Goal: Task Accomplishment & Management: Use online tool/utility

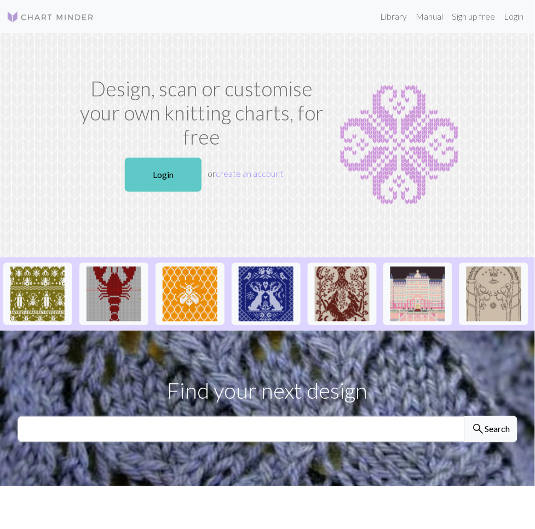
click at [157, 172] on link "Login" at bounding box center [163, 175] width 77 height 34
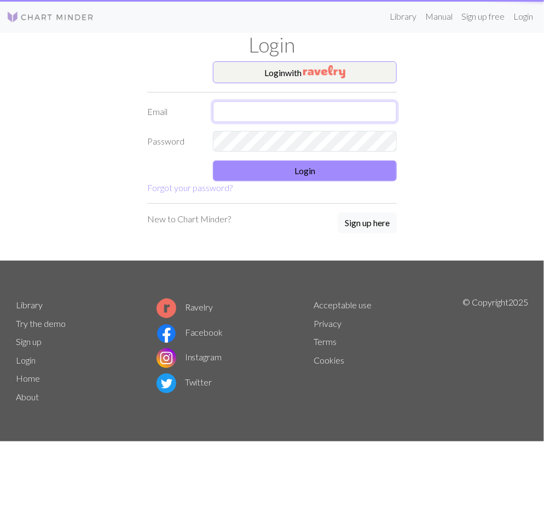
type input "jeemas@naver.com"
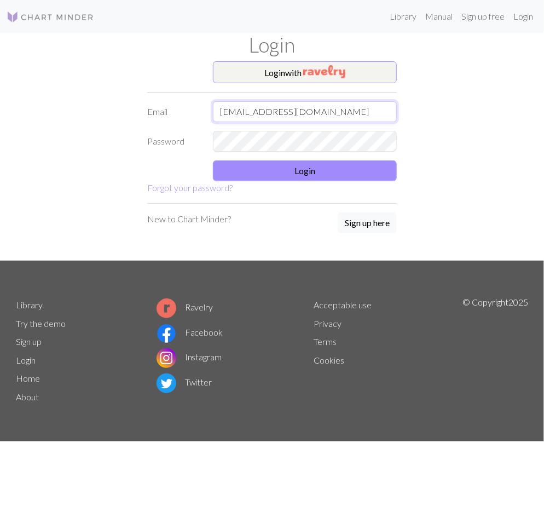
click at [266, 111] on input "jeemas@naver.com" at bounding box center [305, 111] width 184 height 21
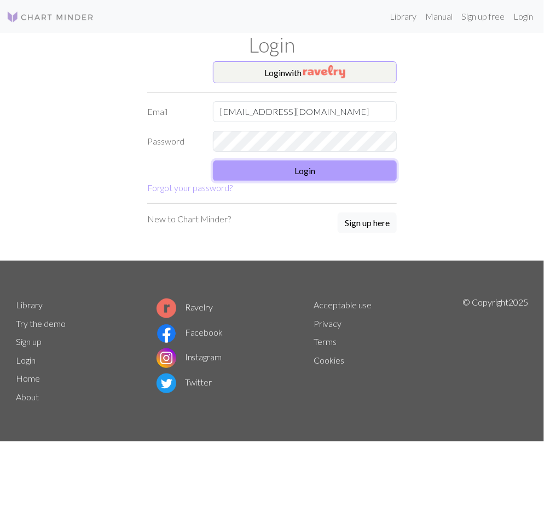
click at [240, 163] on button "Login" at bounding box center [305, 170] width 184 height 21
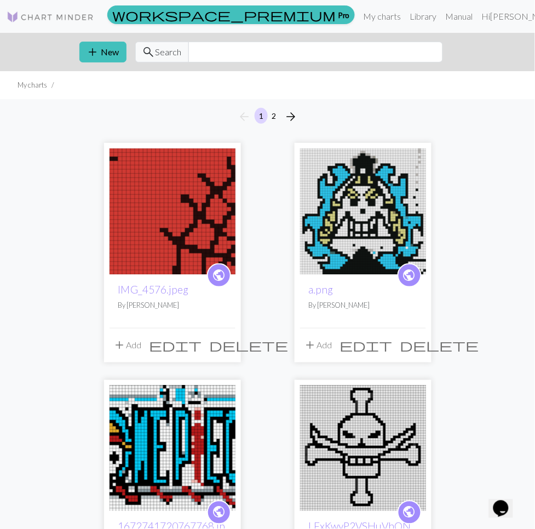
click at [148, 112] on div "arrow_back 1 2 arrow_forward" at bounding box center [267, 116] width 535 height 35
click at [210, 353] on span "delete" at bounding box center [249, 345] width 79 height 15
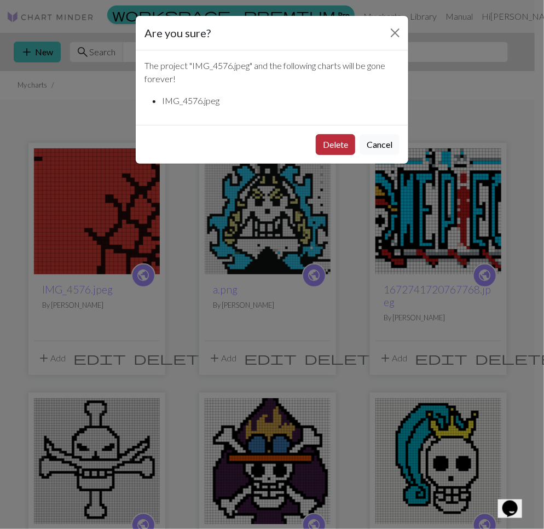
click at [329, 143] on button "Delete" at bounding box center [335, 144] width 39 height 21
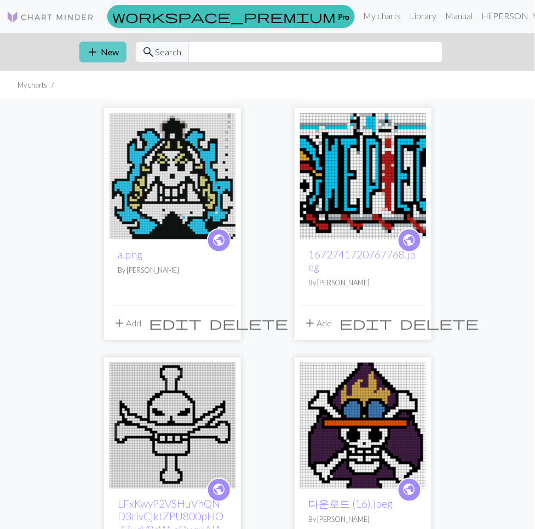
click at [79, 42] on button "add New" at bounding box center [102, 52] width 47 height 21
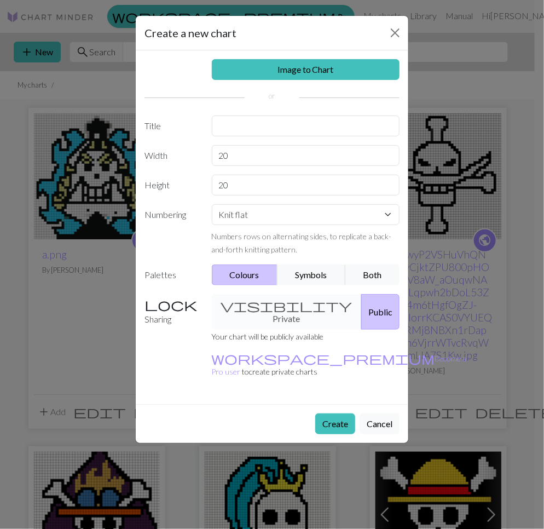
drag, startPoint x: 275, startPoint y: 290, endPoint x: 260, endPoint y: 311, distance: 25.4
click at [273, 292] on div "Image to Chart Title Width 20 Height 20 Numbering Knit flat Knit in the round L…" at bounding box center [272, 227] width 273 height 354
click at [260, 311] on div "visibility Private Public" at bounding box center [306, 312] width 202 height 36
drag, startPoint x: 260, startPoint y: 309, endPoint x: 314, endPoint y: 302, distance: 54.2
click at [265, 308] on div "visibility Private Public" at bounding box center [306, 312] width 202 height 36
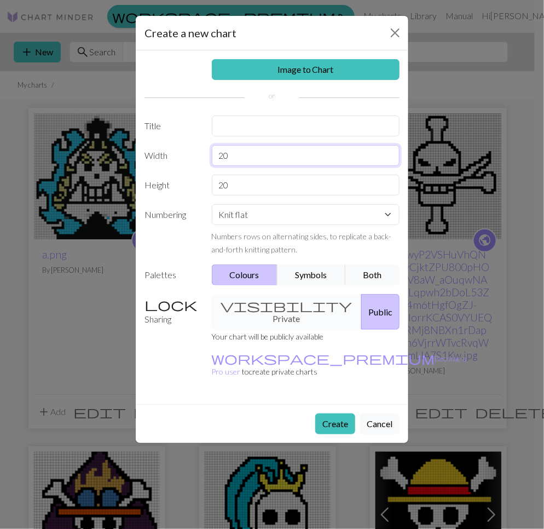
click at [252, 148] on input "20" at bounding box center [306, 155] width 188 height 21
click at [332, 414] on button "Create" at bounding box center [335, 424] width 40 height 21
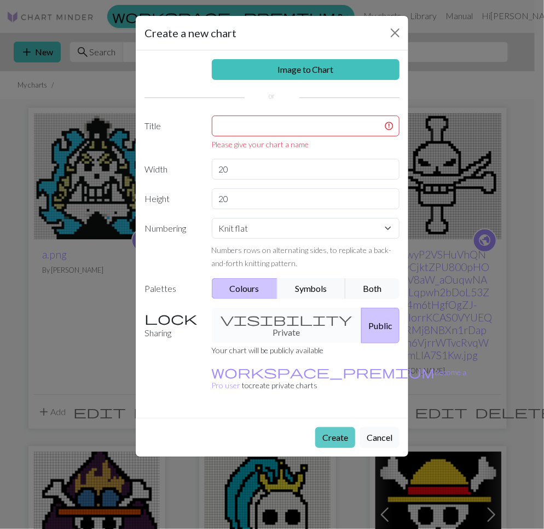
click at [332, 418] on div "Create Cancel" at bounding box center [272, 437] width 273 height 39
click at [274, 133] on input "text" at bounding box center [306, 126] width 188 height 21
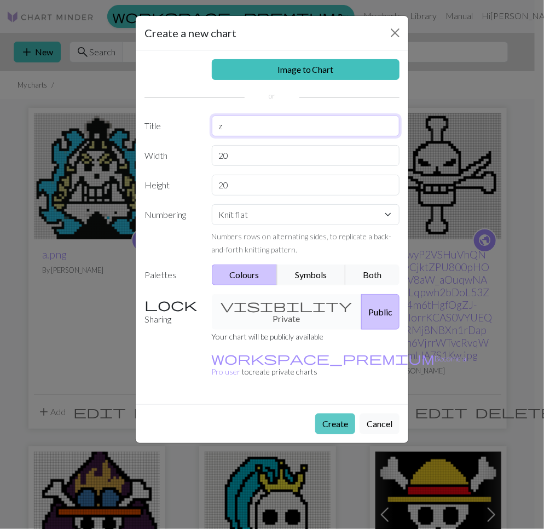
type input "z"
click at [324, 414] on button "Create" at bounding box center [335, 424] width 40 height 21
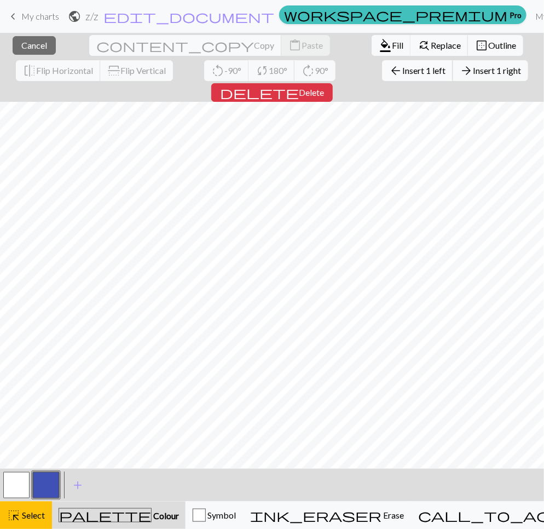
click at [403, 70] on span "Insert 1 left" at bounding box center [424, 70] width 43 height 10
click at [389, 73] on span "arrow_back" at bounding box center [395, 70] width 13 height 15
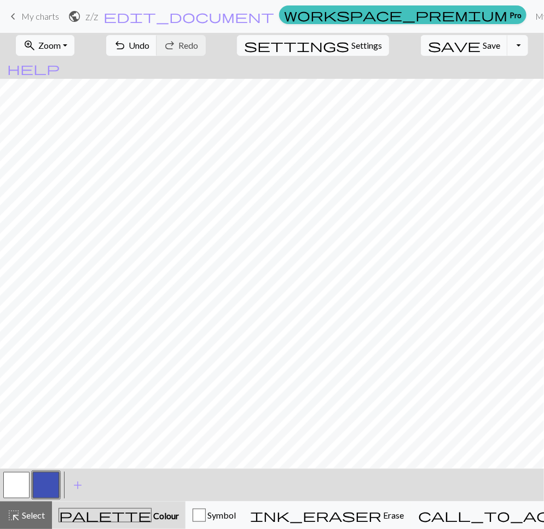
click at [16, 19] on span "keyboard_arrow_left" at bounding box center [13, 16] width 13 height 15
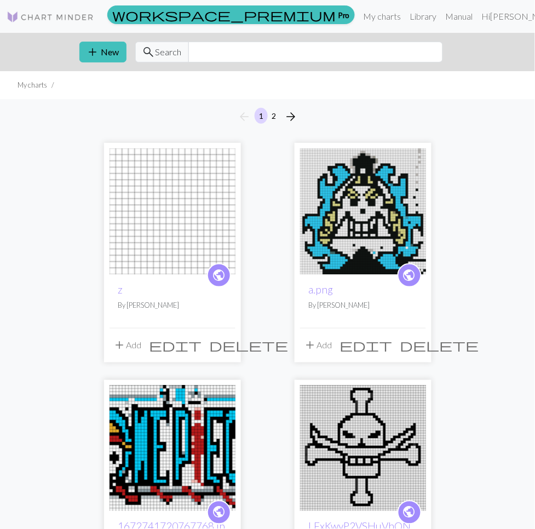
click at [206, 356] on button "delete" at bounding box center [249, 345] width 87 height 21
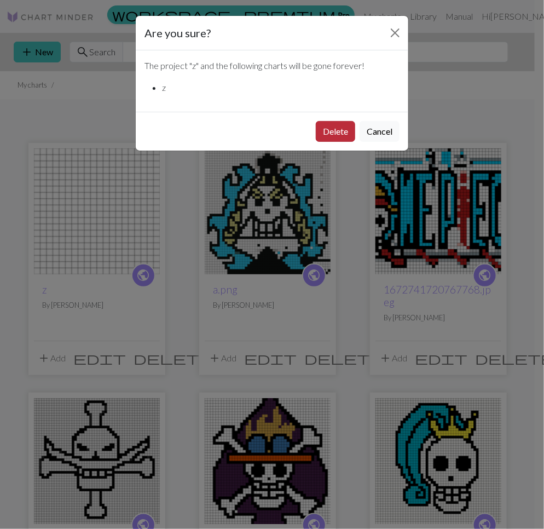
click at [330, 124] on button "Delete" at bounding box center [335, 131] width 39 height 21
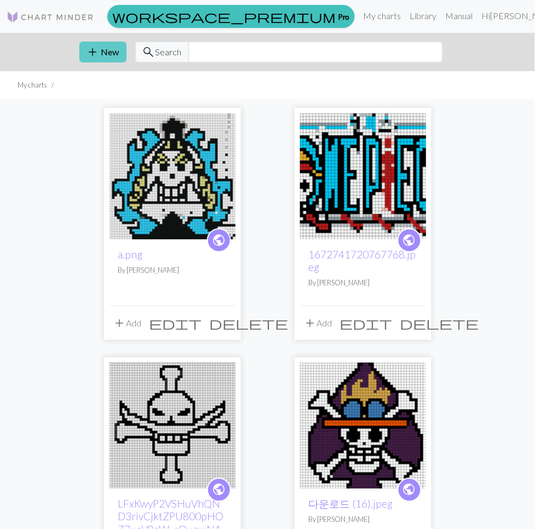
click at [79, 55] on button "add New" at bounding box center [102, 52] width 47 height 21
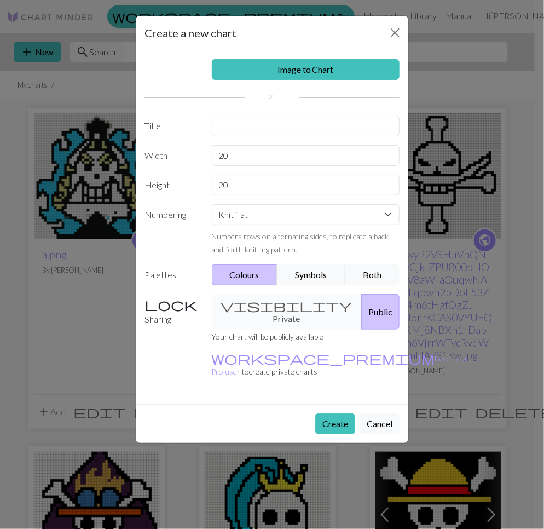
click at [228, 140] on div "Image to Chart Title Width 20 Height 20 Numbering Knit flat Knit in the round L…" at bounding box center [272, 227] width 273 height 354
click at [241, 123] on input "text" at bounding box center [306, 126] width 188 height 21
type input "aa"
drag, startPoint x: 263, startPoint y: 155, endPoint x: 135, endPoint y: 163, distance: 128.4
click at [135, 163] on div "Create a new chart Image to Chart Title aa Width 20 Height 20 Numbering Knit fl…" at bounding box center [272, 229] width 274 height 428
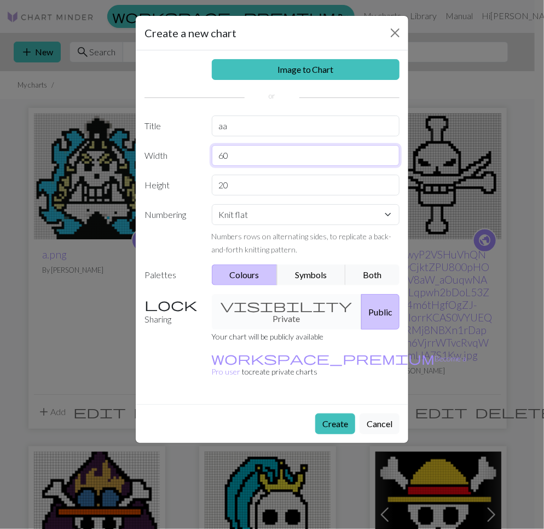
type input "60"
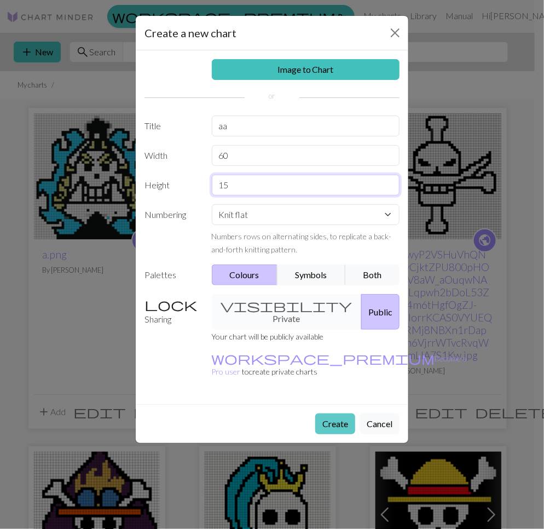
type input "15"
click at [341, 414] on button "Create" at bounding box center [335, 424] width 40 height 21
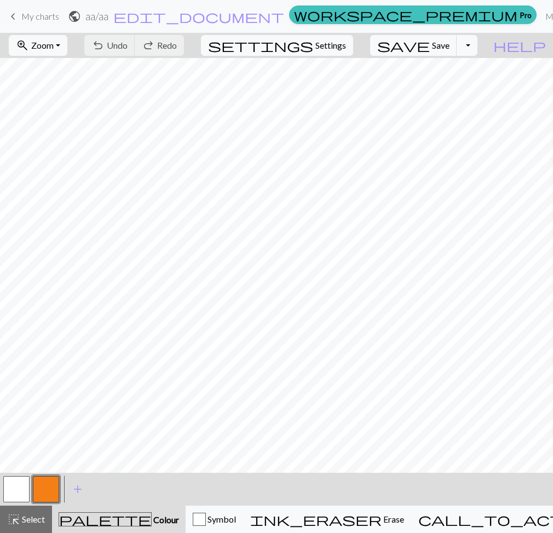
click at [38, 495] on button "button" at bounding box center [46, 489] width 26 height 26
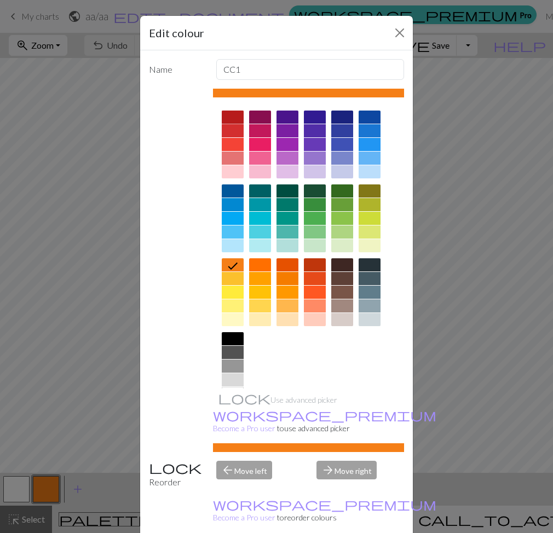
click at [229, 116] on div at bounding box center [233, 117] width 22 height 13
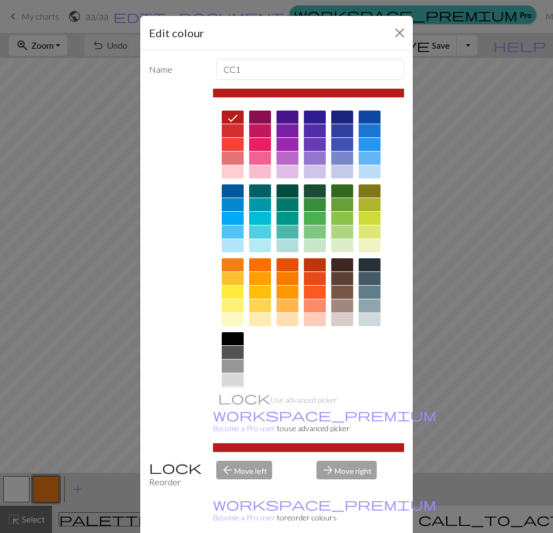
click at [84, 419] on div "Edit colour Name CC1 Use advanced picker workspace_premium Become a Pro user to…" at bounding box center [276, 266] width 553 height 533
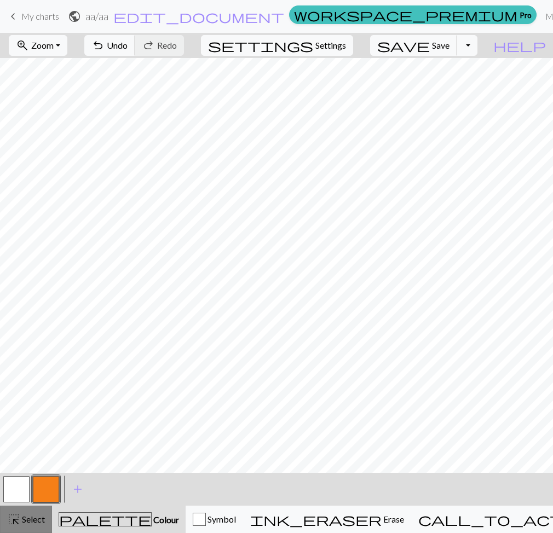
click at [11, 517] on span "highlight_alt" at bounding box center [13, 519] width 13 height 15
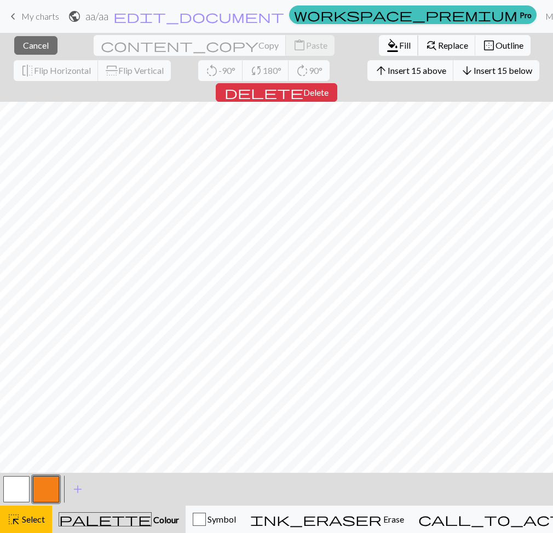
click at [386, 47] on span "format_color_fill" at bounding box center [392, 45] width 13 height 15
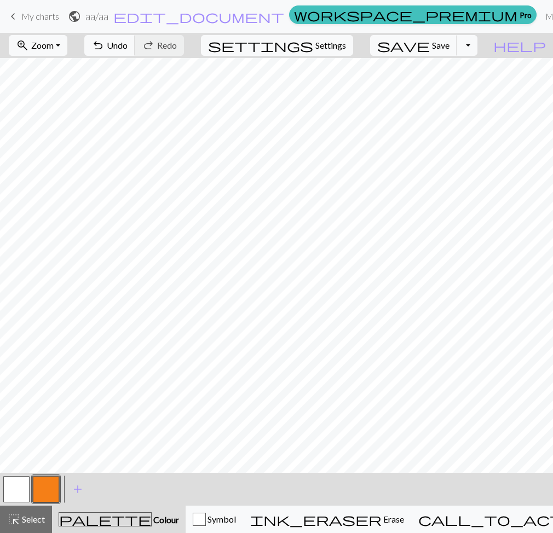
click at [55, 495] on button "button" at bounding box center [46, 489] width 26 height 26
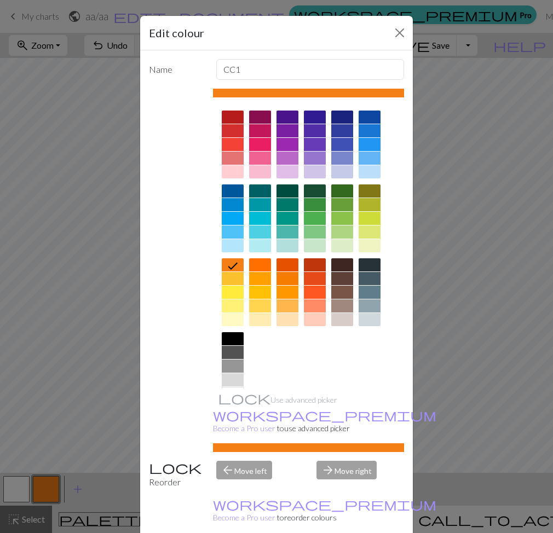
click at [231, 117] on div at bounding box center [233, 117] width 22 height 13
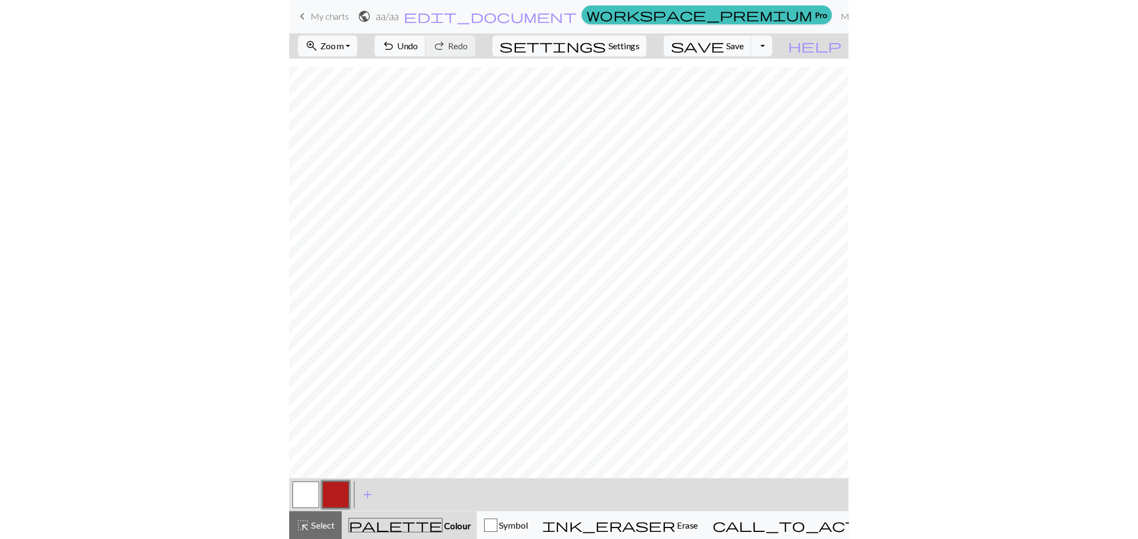
scroll to position [9, 0]
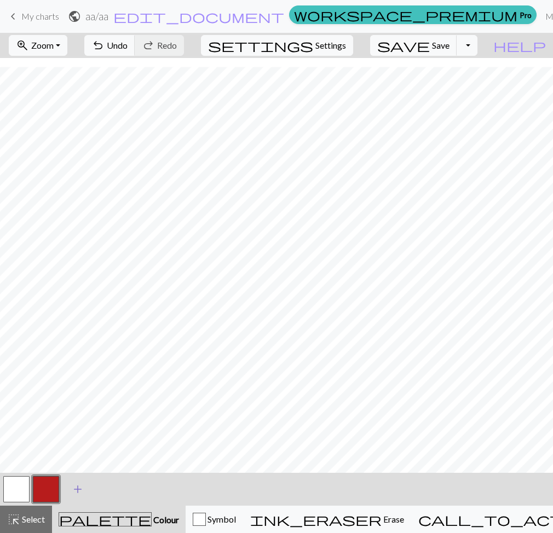
click at [77, 485] on span "add" at bounding box center [77, 489] width 13 height 15
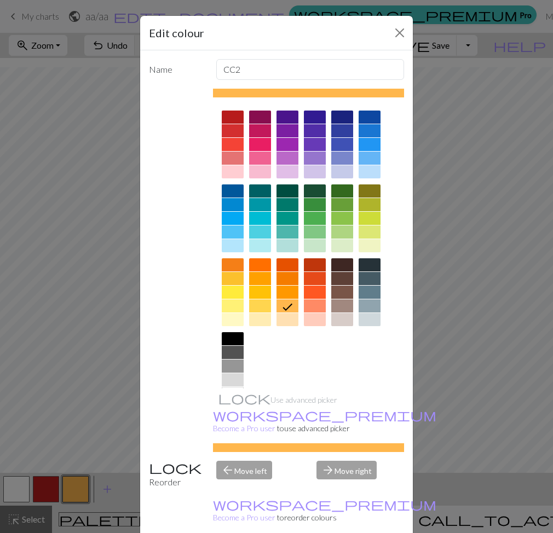
drag, startPoint x: 247, startPoint y: 342, endPoint x: 221, endPoint y: 345, distance: 26.5
click at [243, 342] on div at bounding box center [309, 256] width 192 height 308
click at [236, 340] on div at bounding box center [233, 338] width 22 height 13
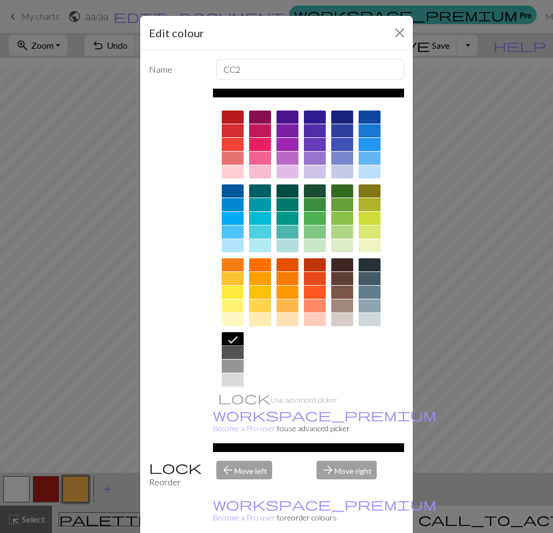
click at [354, 461] on div "arrow_forward Move right" at bounding box center [360, 475] width 101 height 28
drag, startPoint x: 342, startPoint y: 527, endPoint x: 346, endPoint y: 468, distance: 58.8
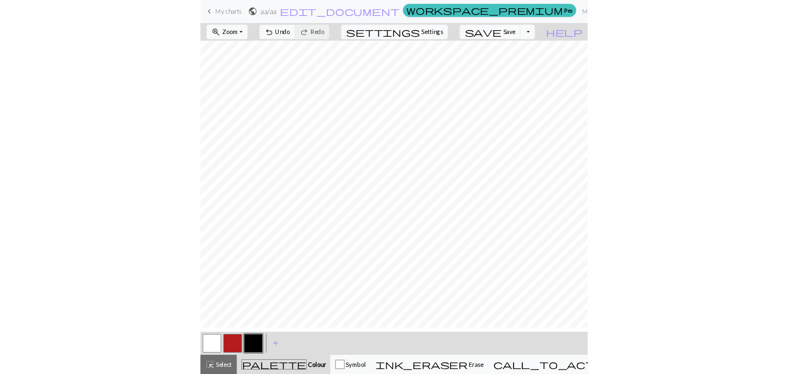
scroll to position [0, 0]
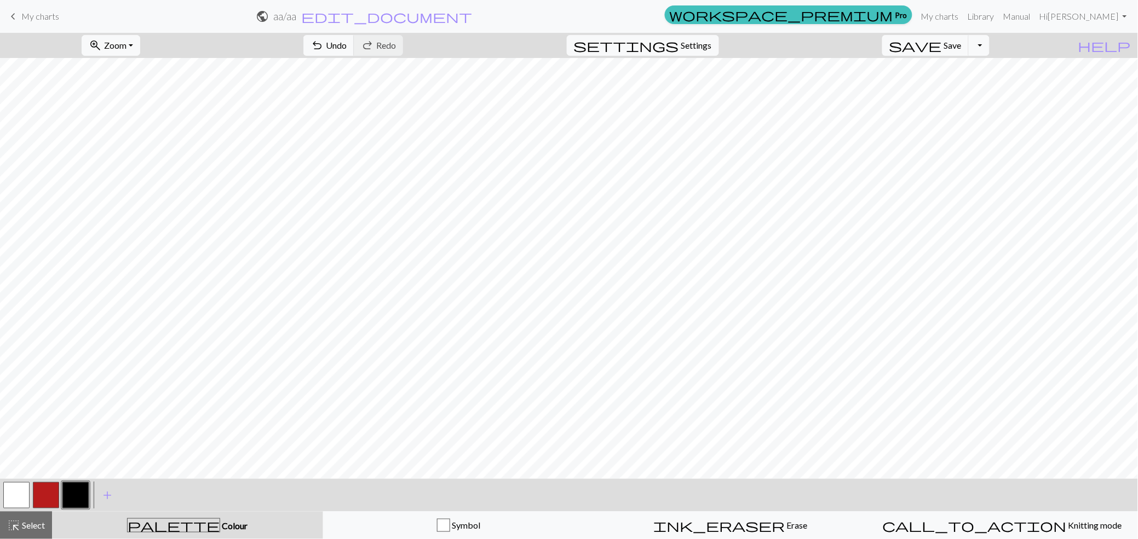
drag, startPoint x: 42, startPoint y: 486, endPoint x: 85, endPoint y: 490, distance: 42.9
click at [42, 489] on button "button" at bounding box center [46, 496] width 26 height 26
click at [83, 486] on button "button" at bounding box center [75, 496] width 26 height 26
click at [89, 497] on div at bounding box center [76, 496] width 30 height 30
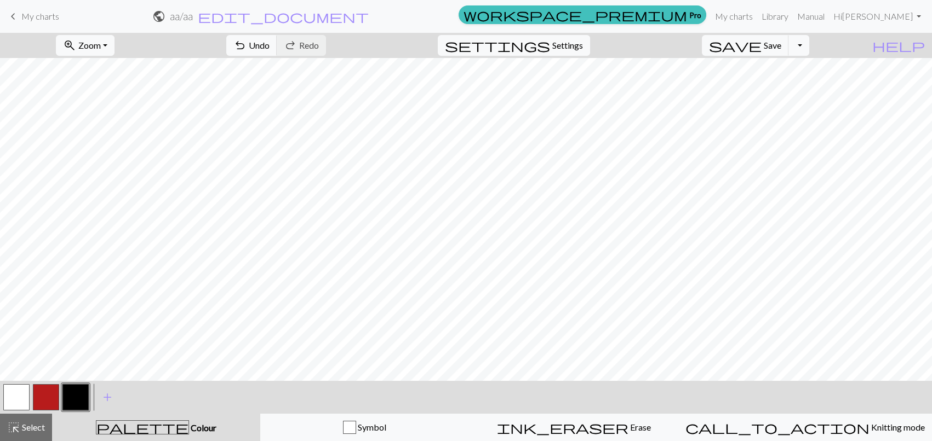
click at [535, 355] on div "zoom_in Zoom Zoom Fit all Fit width Fit height 50% 100% 150% 200% undo Undo Und…" at bounding box center [466, 237] width 932 height 409
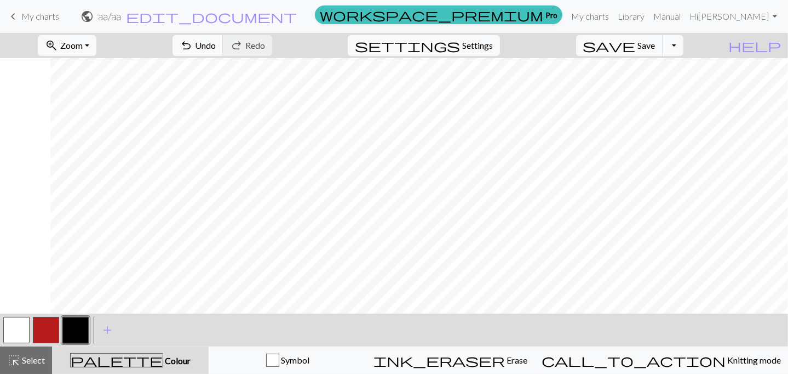
scroll to position [0, 151]
click at [223, 39] on button "undo Undo Undo" at bounding box center [198, 45] width 51 height 21
click at [216, 42] on span "Undo" at bounding box center [205, 45] width 21 height 10
click at [266, 35] on div "undo Undo Undo redo Redo Redo" at bounding box center [222, 45] width 116 height 25
click at [223, 37] on button "undo Undo Undo" at bounding box center [198, 45] width 51 height 21
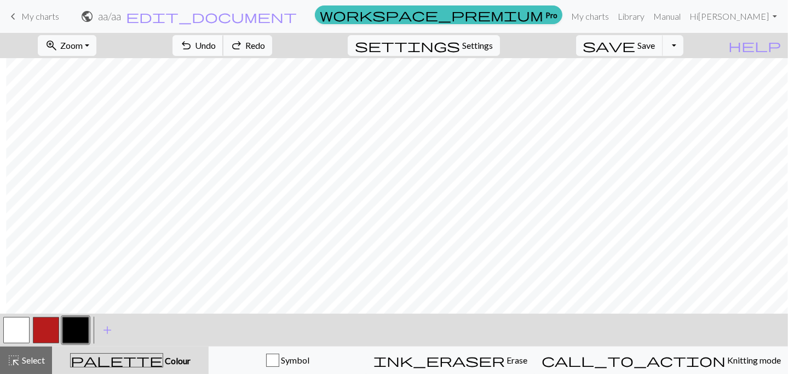
click at [216, 47] on span "Undo" at bounding box center [205, 45] width 21 height 10
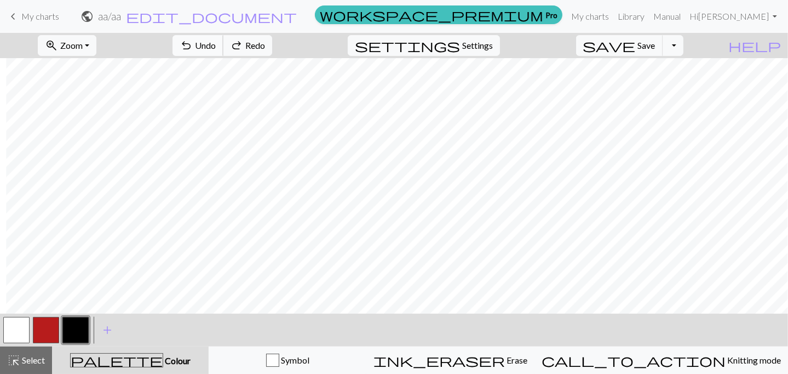
click at [216, 48] on span "Undo" at bounding box center [205, 45] width 21 height 10
click at [223, 52] on button "undo Undo Undo" at bounding box center [198, 45] width 51 height 21
click at [193, 45] on span "undo" at bounding box center [186, 45] width 13 height 15
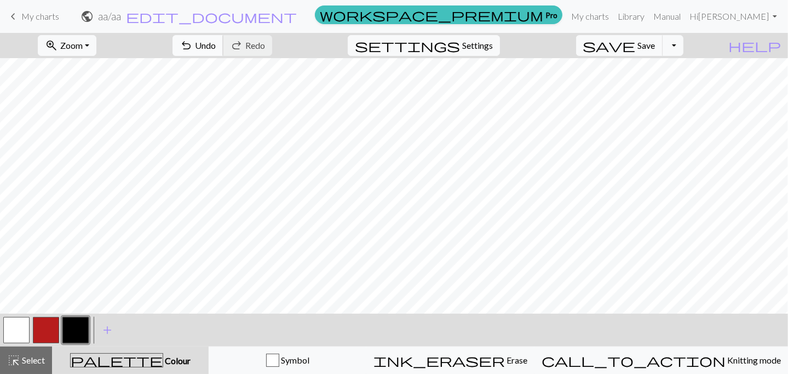
click at [216, 49] on span "Undo" at bounding box center [205, 45] width 21 height 10
click at [77, 336] on button "button" at bounding box center [75, 330] width 26 height 26
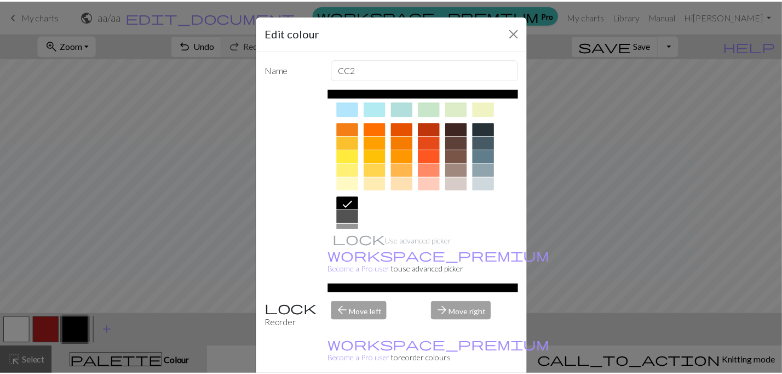
scroll to position [151, 0]
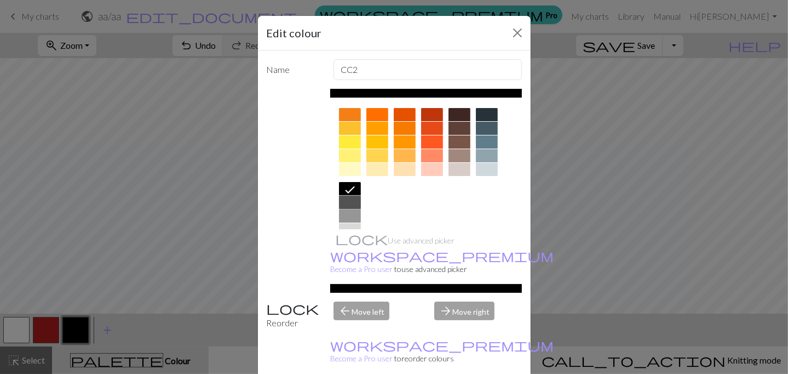
click at [343, 203] on div at bounding box center [350, 202] width 22 height 13
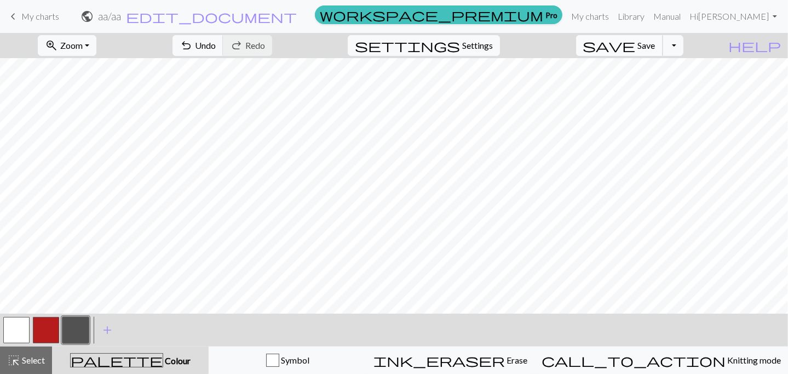
click at [535, 48] on span "save" at bounding box center [609, 45] width 53 height 15
click at [31, 21] on div "Chart saved" at bounding box center [394, 21] width 788 height 43
click at [31, 21] on span "My charts" at bounding box center [40, 16] width 38 height 10
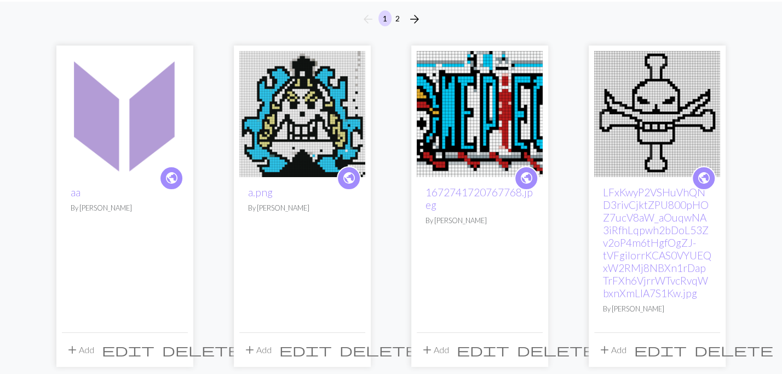
scroll to position [98, 0]
click at [122, 107] on img at bounding box center [125, 113] width 126 height 126
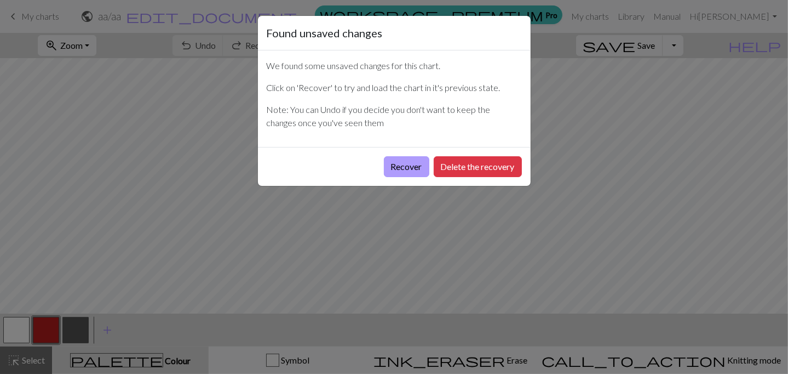
click at [412, 156] on button "Recover" at bounding box center [406, 166] width 45 height 21
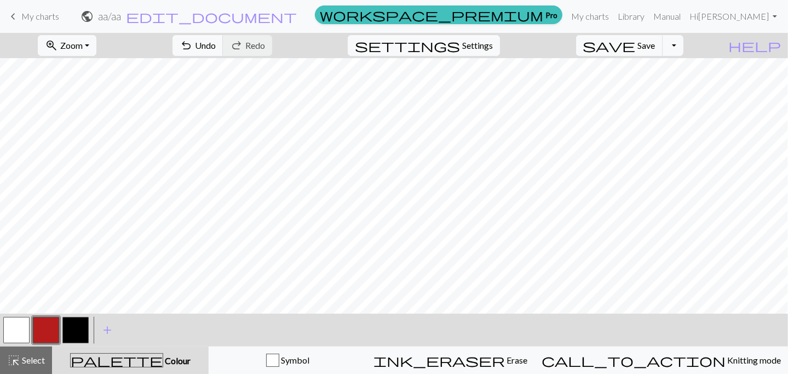
click at [64, 336] on button "button" at bounding box center [75, 330] width 26 height 26
click at [69, 342] on button "button" at bounding box center [75, 330] width 26 height 26
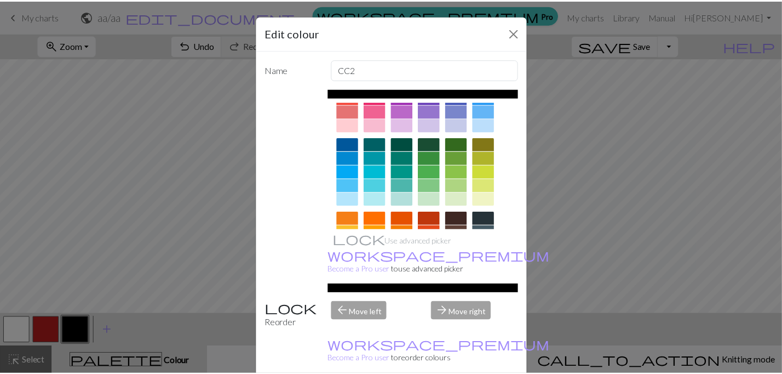
scroll to position [183, 0]
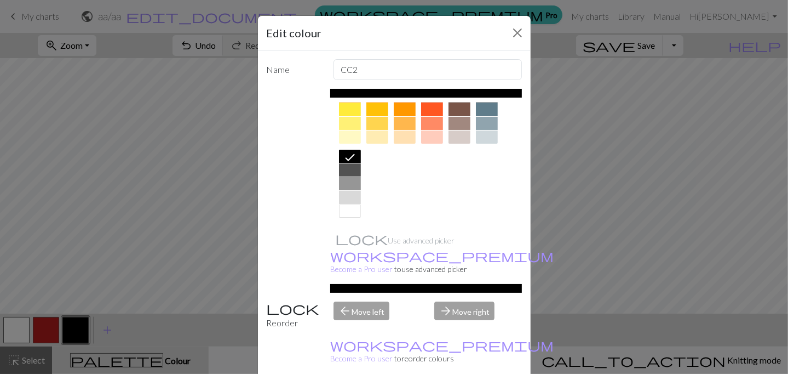
click at [345, 175] on div at bounding box center [350, 169] width 22 height 13
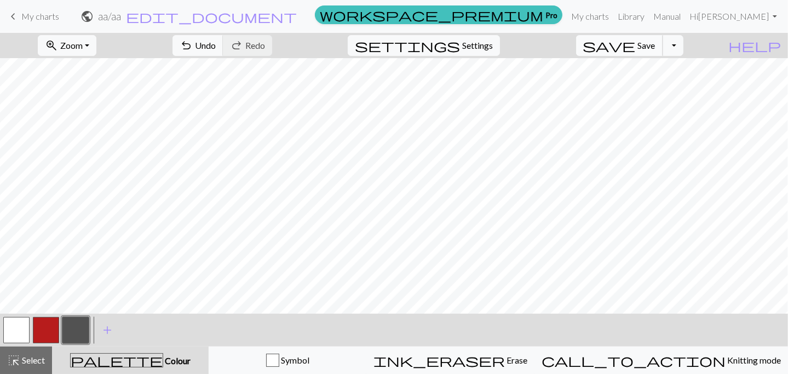
click at [639, 43] on button "save Save Save" at bounding box center [619, 45] width 87 height 21
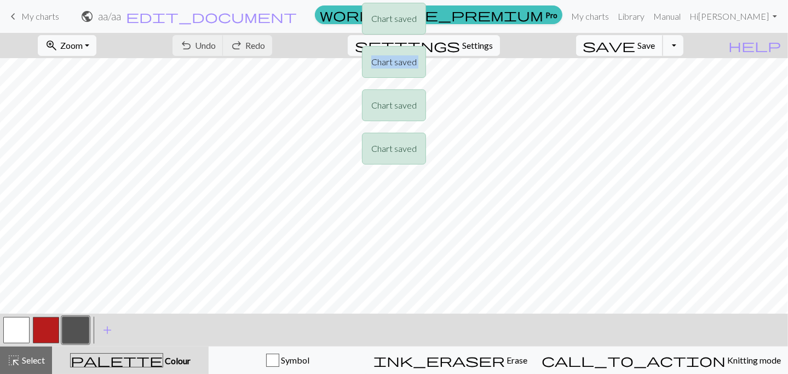
click at [639, 43] on div "Chart saved Chart saved Chart saved Chart saved" at bounding box center [394, 86] width 788 height 173
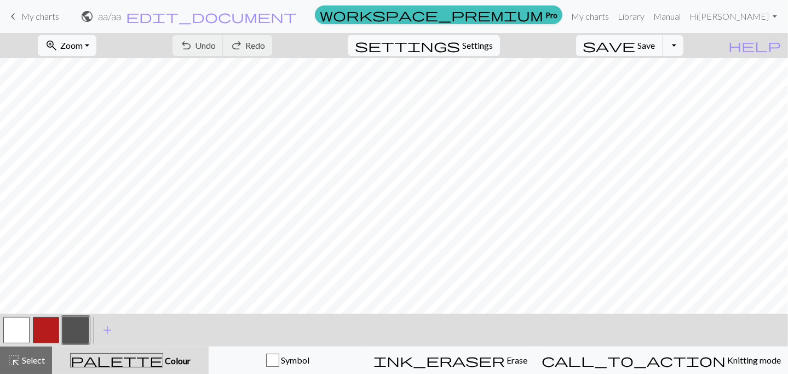
click at [35, 18] on span "My charts" at bounding box center [40, 16] width 38 height 10
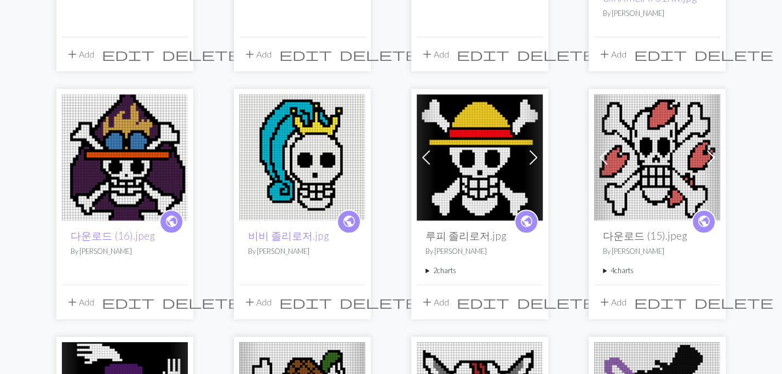
scroll to position [98, 0]
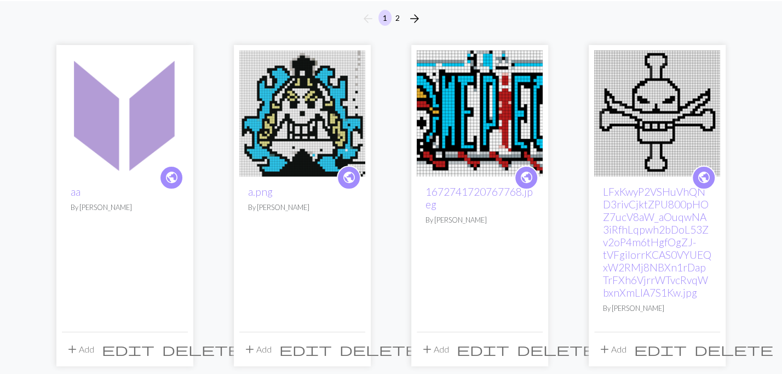
click at [118, 150] on img at bounding box center [125, 113] width 126 height 126
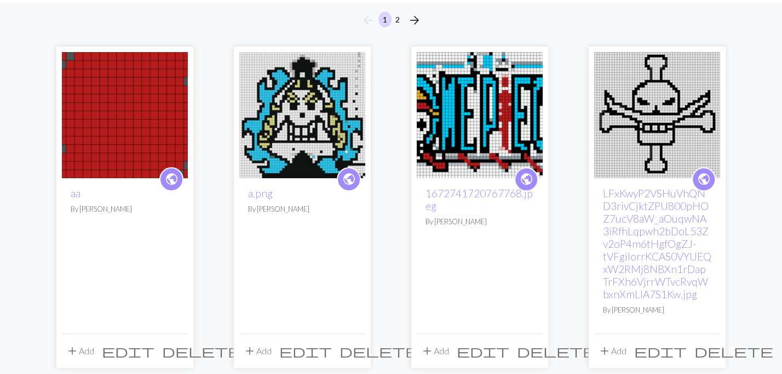
scroll to position [98, 0]
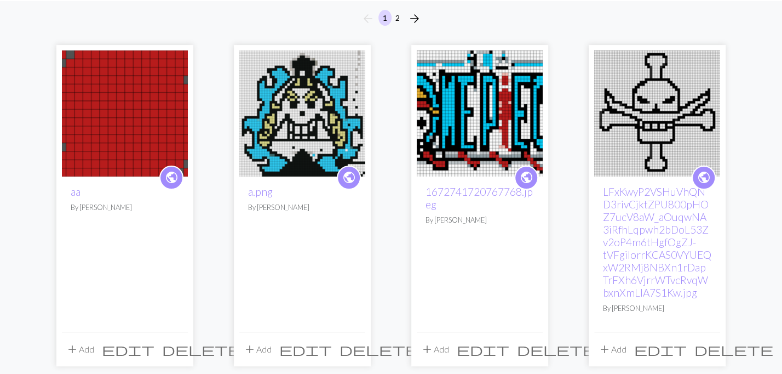
click at [120, 162] on img at bounding box center [125, 113] width 126 height 126
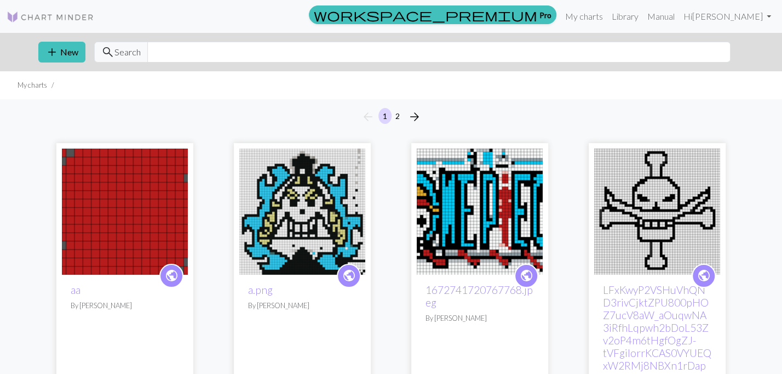
click at [323, 192] on img at bounding box center [302, 211] width 126 height 126
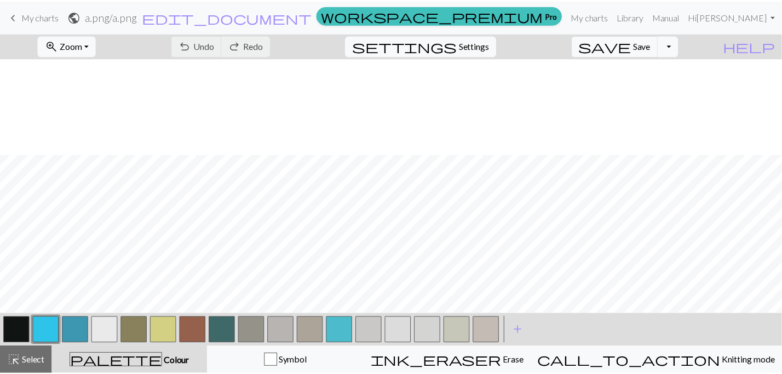
scroll to position [249, 0]
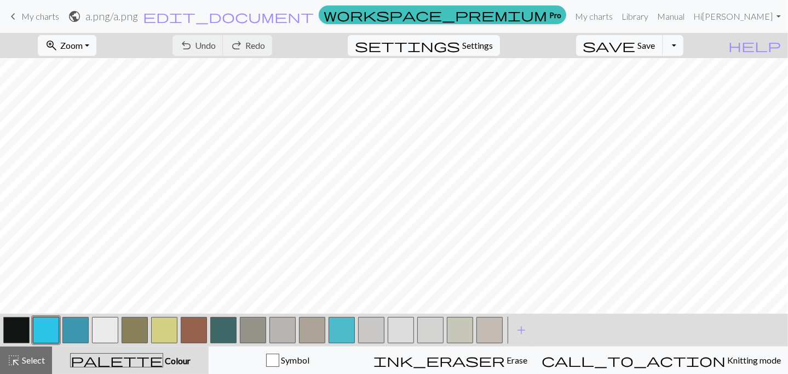
click at [12, 18] on span "keyboard_arrow_left" at bounding box center [13, 16] width 13 height 15
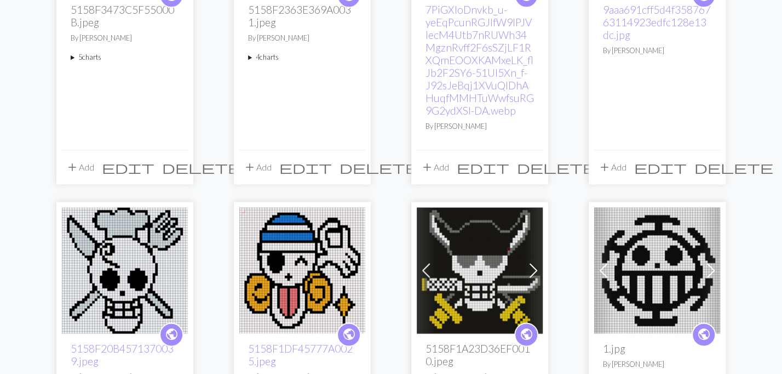
scroll to position [688, 0]
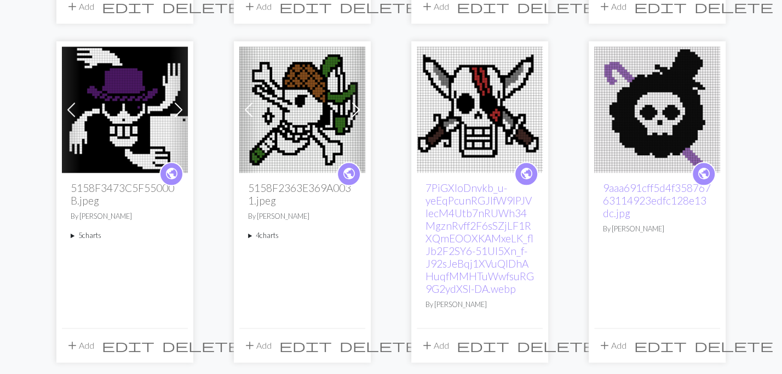
click at [179, 113] on span at bounding box center [179, 110] width 18 height 18
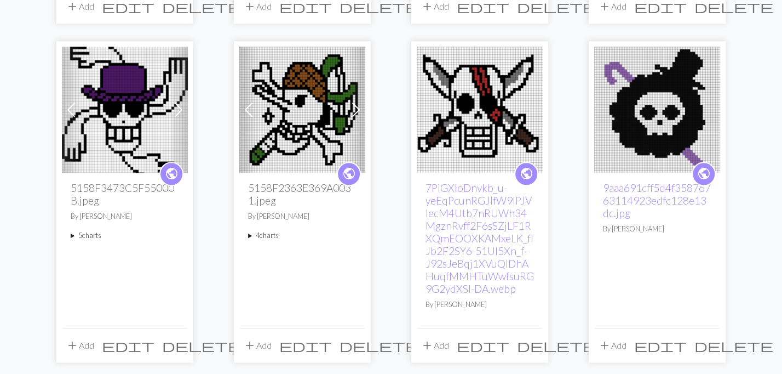
click at [71, 111] on span at bounding box center [71, 110] width 18 height 18
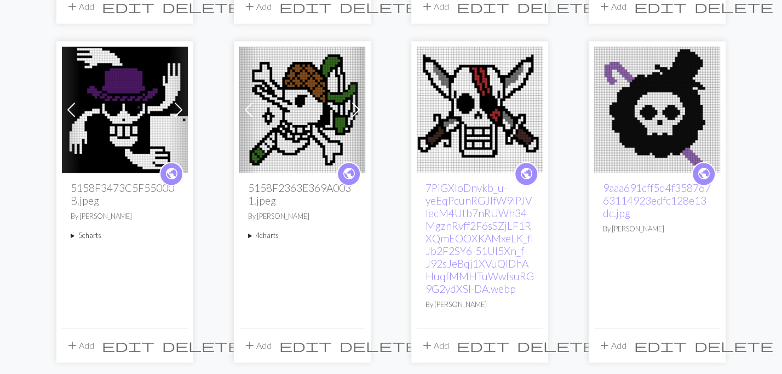
click at [174, 104] on span at bounding box center [179, 110] width 18 height 18
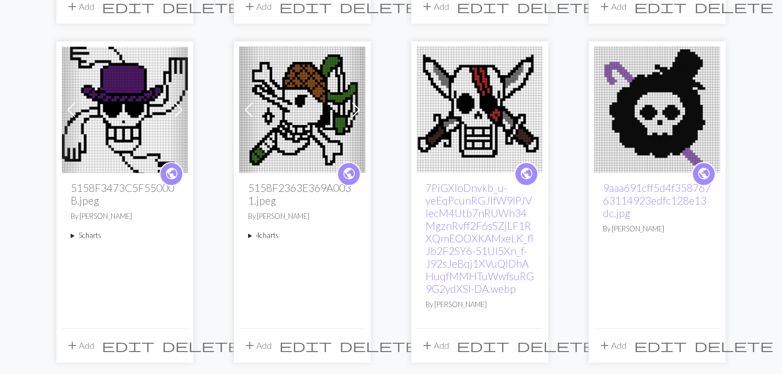
click at [174, 104] on span at bounding box center [179, 110] width 18 height 18
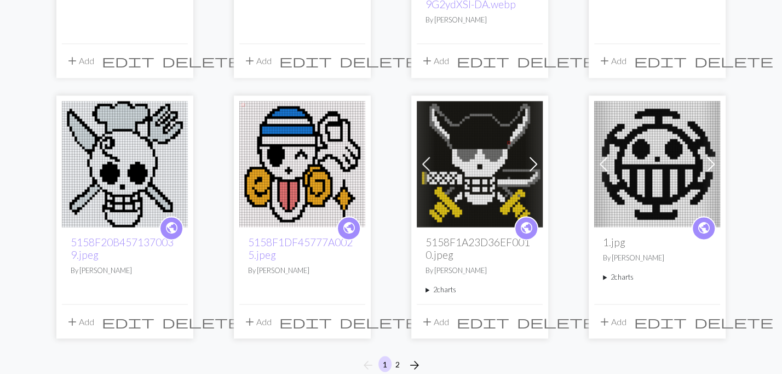
scroll to position [983, 0]
